Goal: Find specific page/section: Find specific page/section

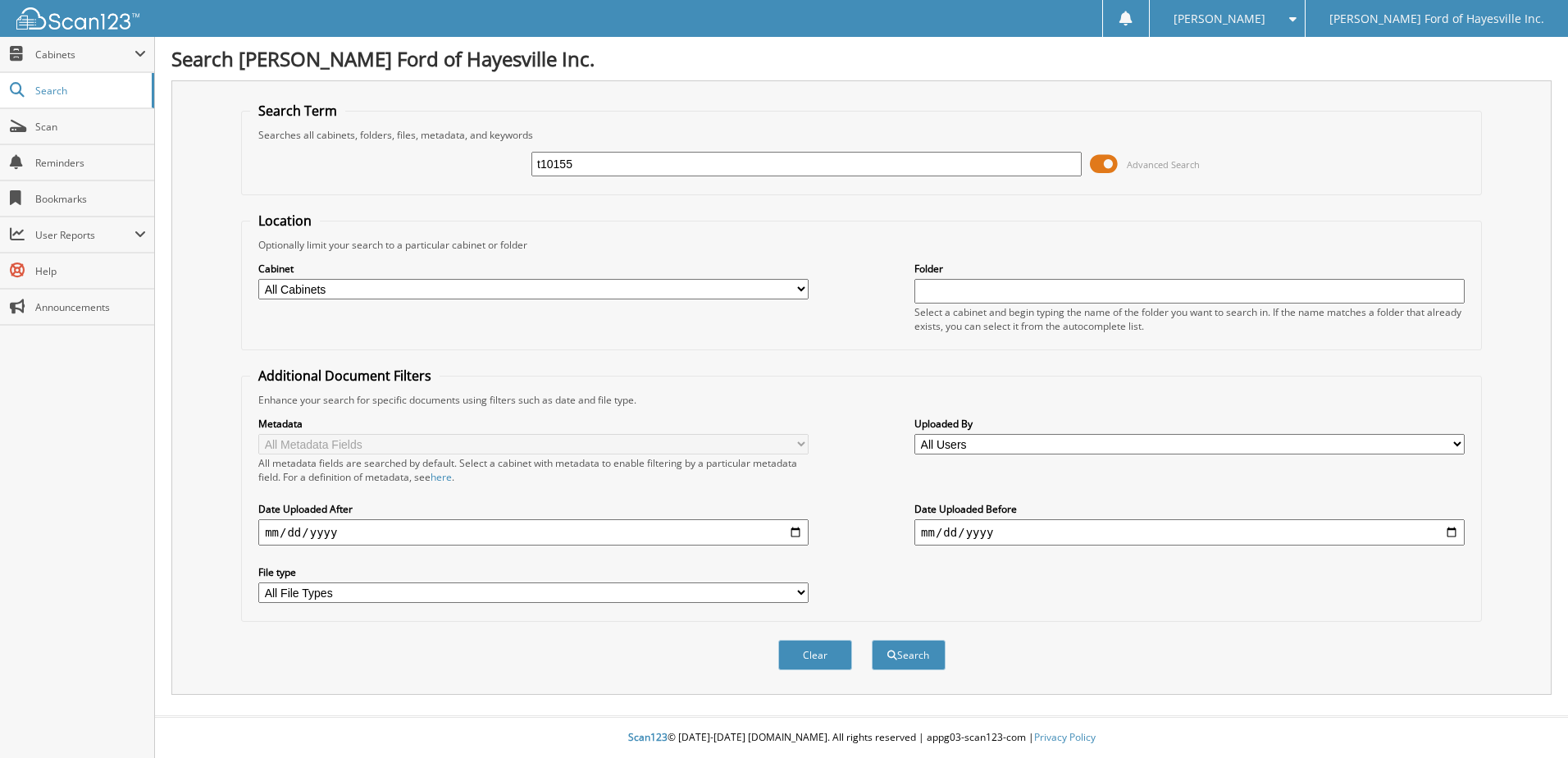
type input "t10155"
click at [872, 640] on button "Search" at bounding box center [909, 655] width 73 height 31
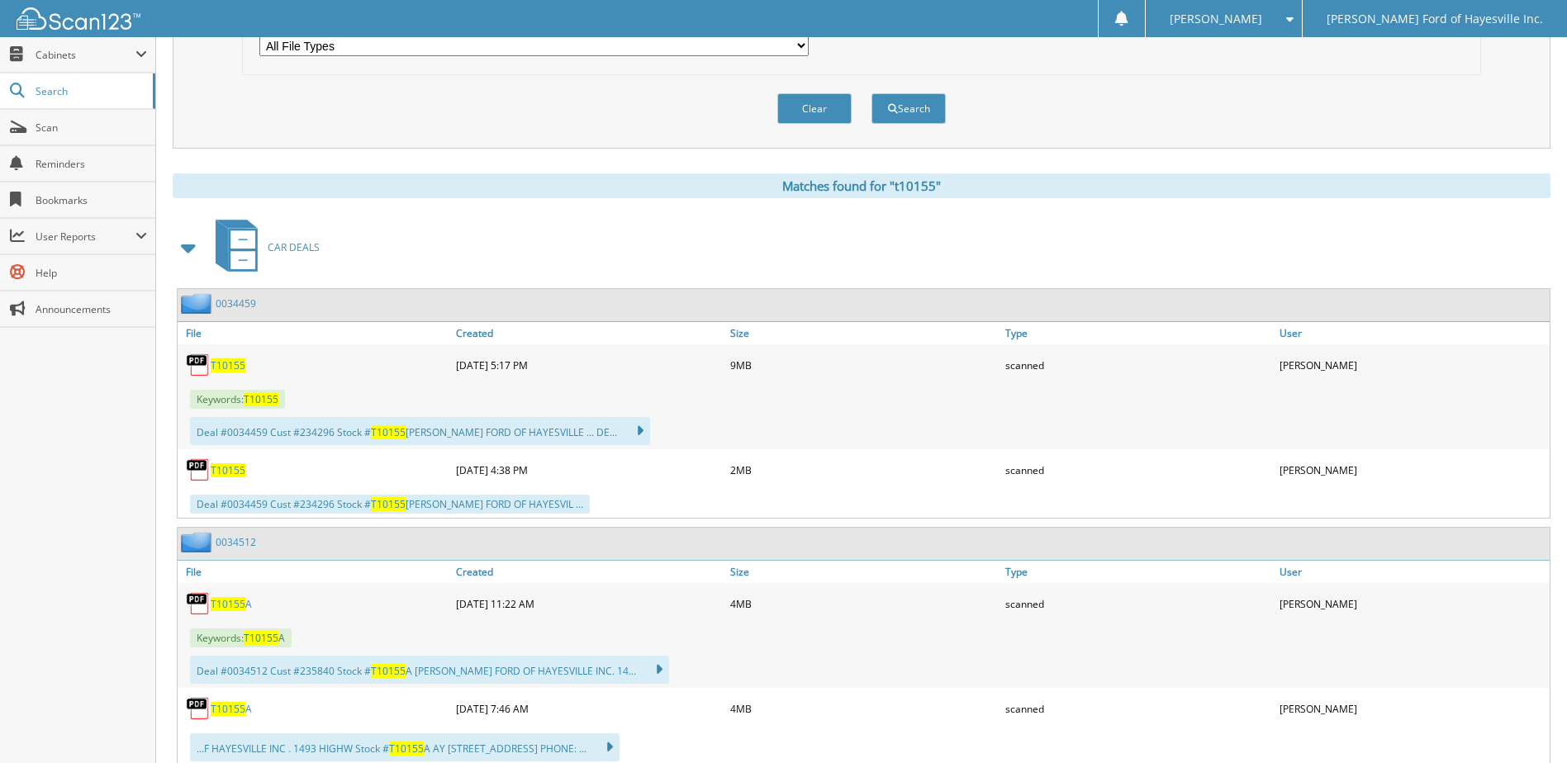
scroll to position [578, 0]
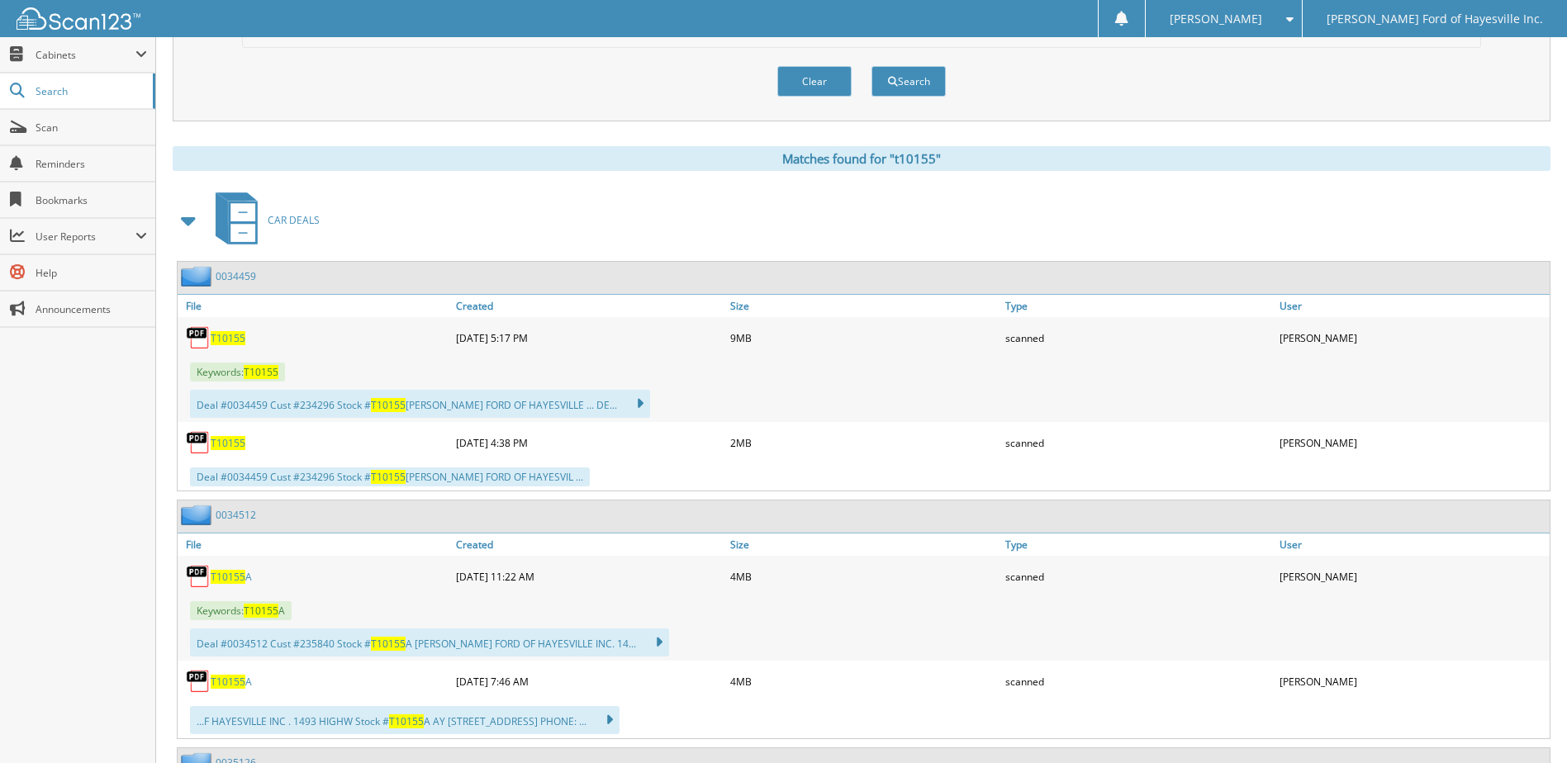
click at [226, 336] on span "T10155" at bounding box center [228, 338] width 35 height 14
click at [50, 126] on span "Scan" at bounding box center [91, 128] width 111 height 14
